Goal: Information Seeking & Learning: Check status

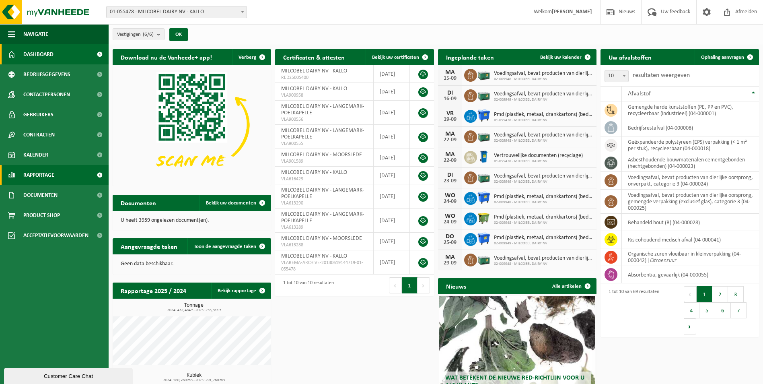
click at [56, 169] on link "Rapportage" at bounding box center [54, 175] width 109 height 20
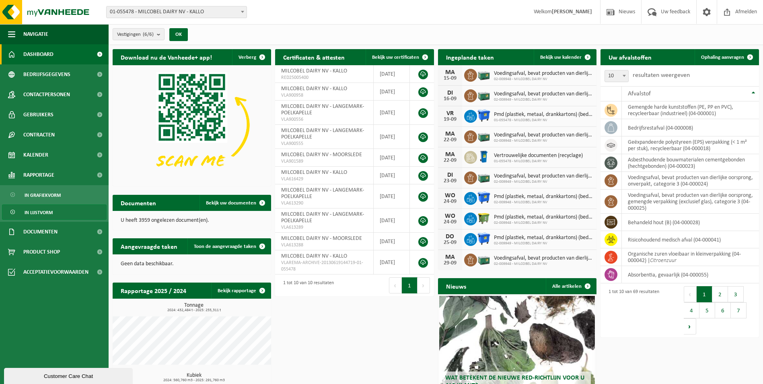
click at [47, 212] on span "In lijstvorm" at bounding box center [39, 212] width 28 height 15
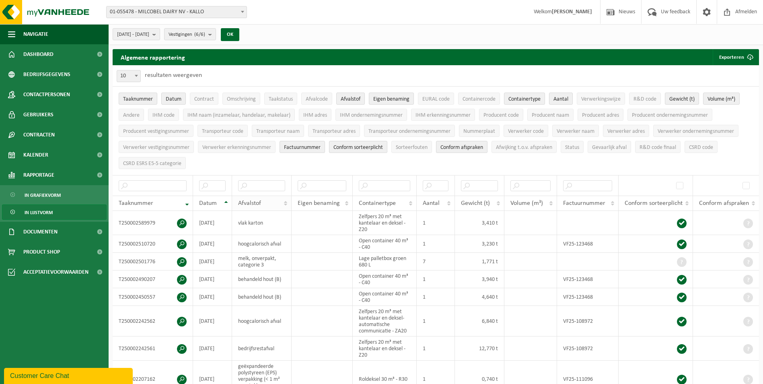
click at [285, 201] on th "Afvalstof" at bounding box center [262, 202] width 60 height 15
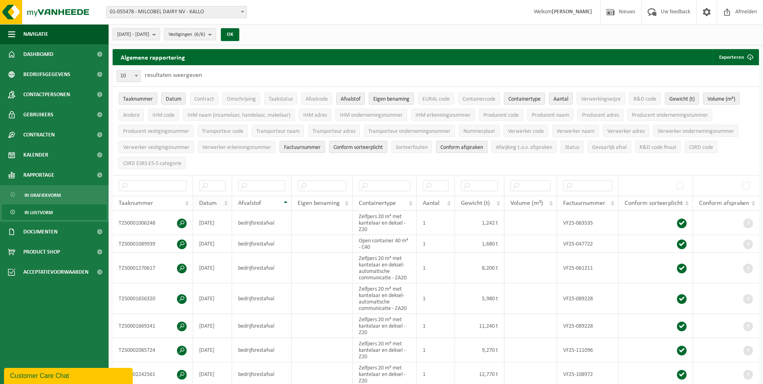
click at [230, 201] on th "Datum" at bounding box center [212, 202] width 39 height 15
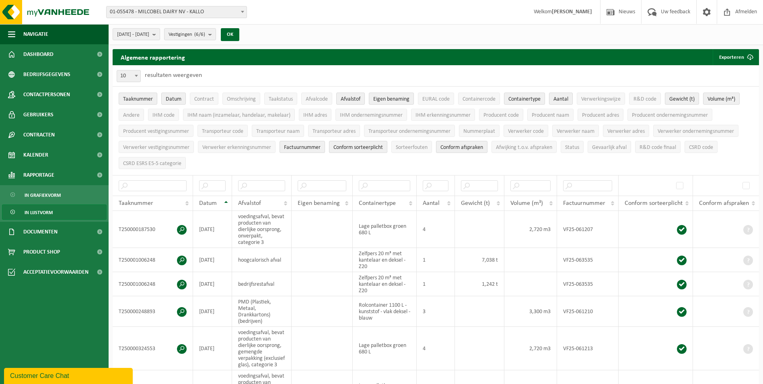
click at [216, 7] on span "01-055478 - MILCOBEL DAIRY NV - KALLO" at bounding box center [177, 11] width 140 height 11
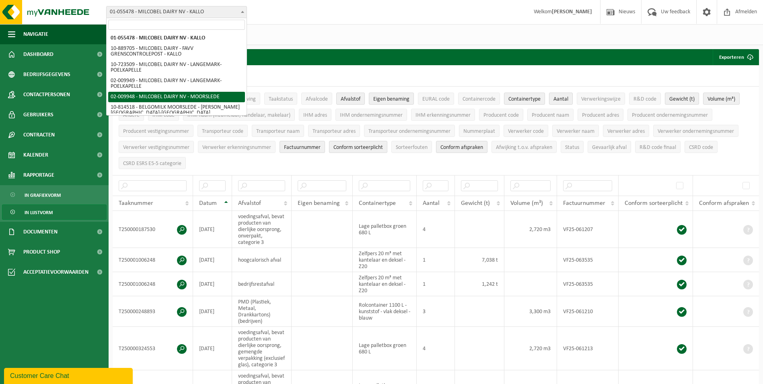
select select "1949"
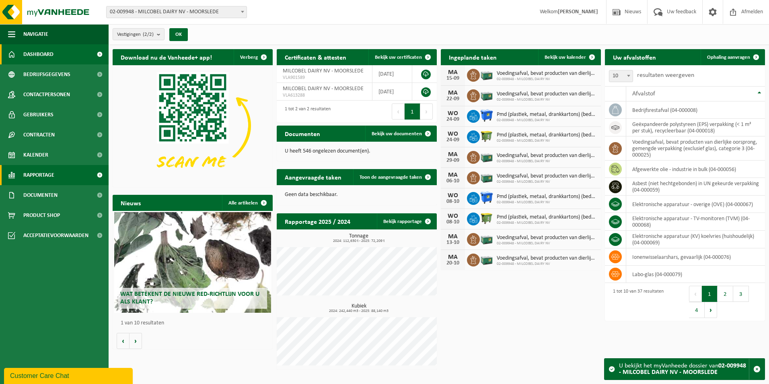
click at [65, 177] on link "Rapportage" at bounding box center [54, 175] width 109 height 20
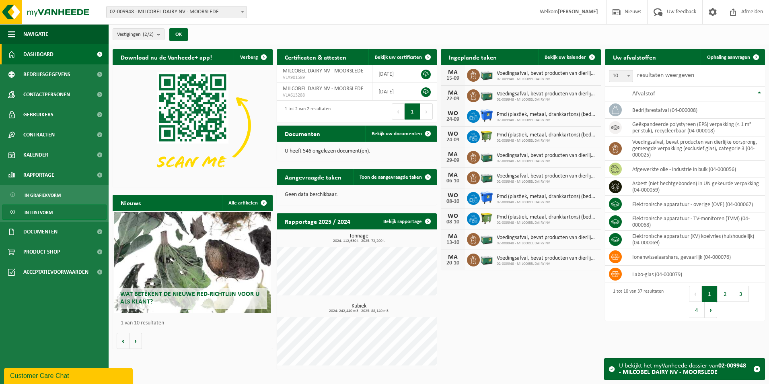
click at [53, 212] on link "In lijstvorm" at bounding box center [54, 211] width 105 height 15
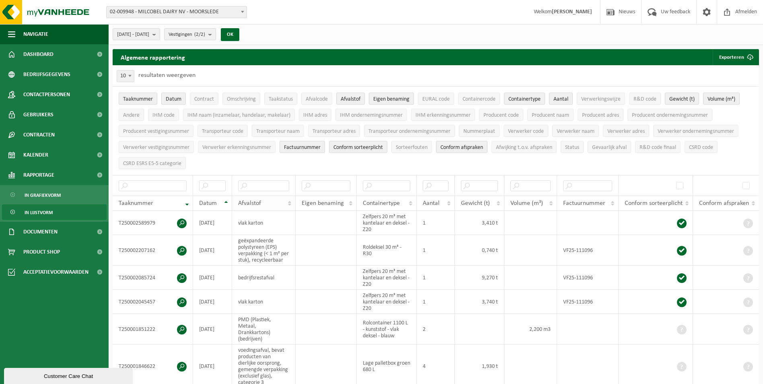
click at [289, 204] on th "Afvalstof" at bounding box center [264, 202] width 64 height 15
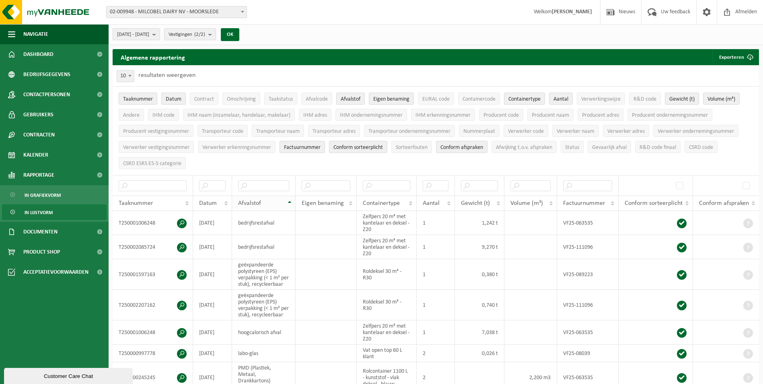
click at [289, 204] on th "Afvalstof" at bounding box center [264, 202] width 64 height 15
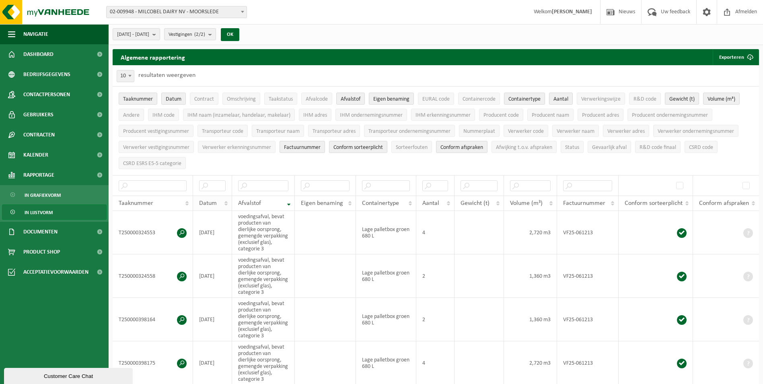
click at [228, 203] on th "Datum" at bounding box center [212, 202] width 39 height 15
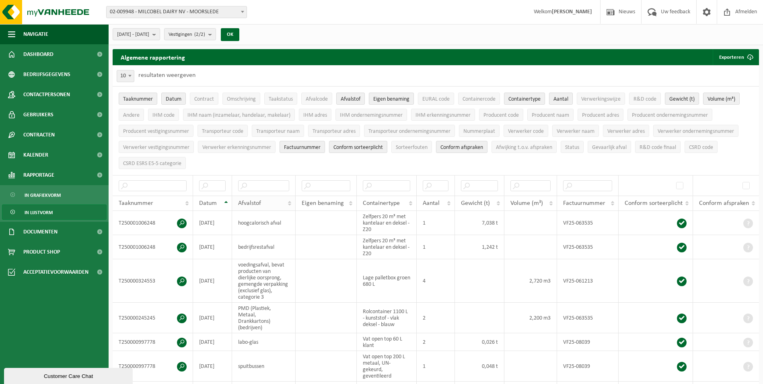
click at [290, 201] on th "Afvalstof" at bounding box center [264, 202] width 64 height 15
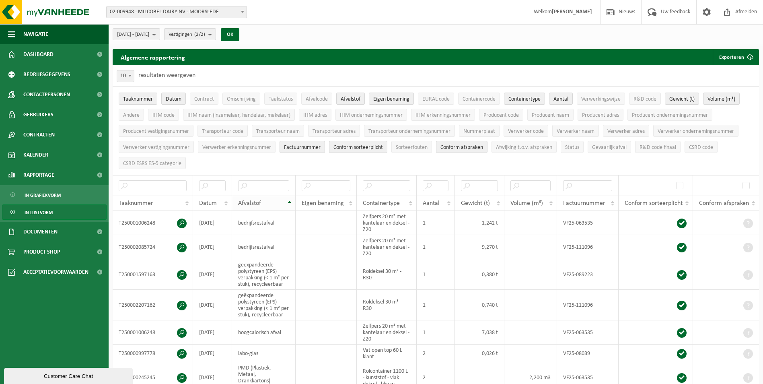
click at [260, 201] on span "Afvalstof" at bounding box center [249, 203] width 23 height 6
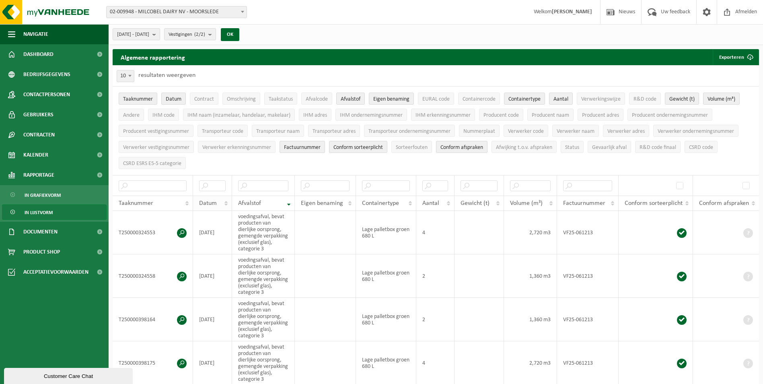
click at [225, 202] on th "Datum" at bounding box center [212, 202] width 39 height 15
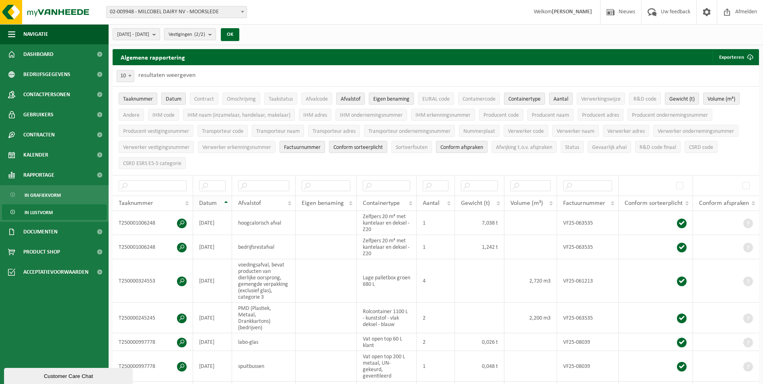
click at [225, 202] on th "Datum" at bounding box center [212, 202] width 39 height 15
